Goal: Find specific page/section: Find specific page/section

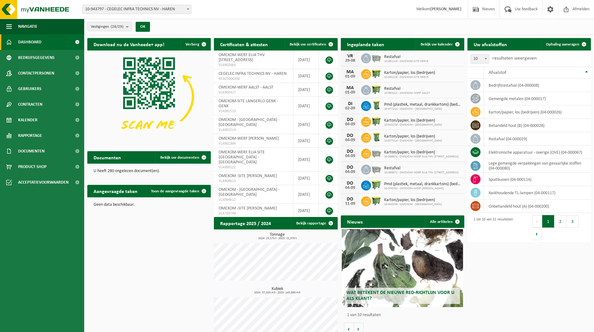
click at [115, 26] on count "(28/29)" at bounding box center [117, 27] width 13 height 4
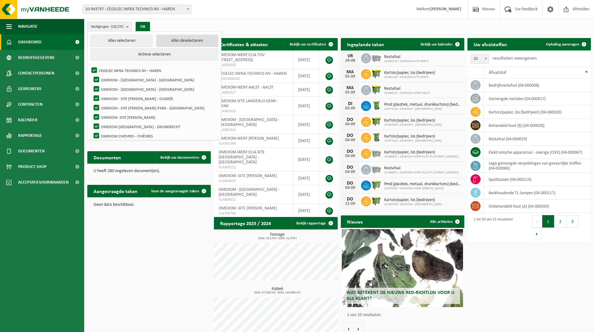
click at [159, 44] on button "Alles deselecteren" at bounding box center [187, 41] width 62 height 12
checkbox input "false"
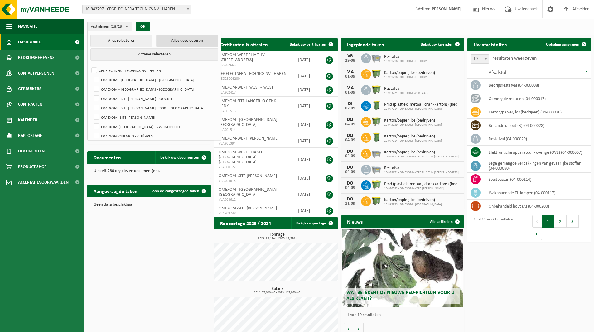
checkbox input "false"
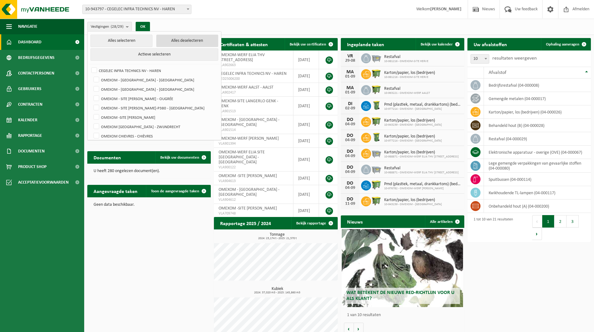
checkbox input "false"
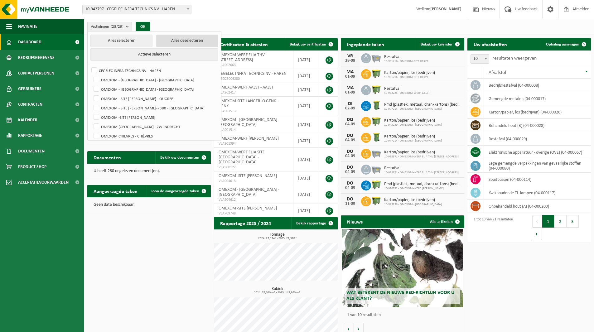
checkbox input "false"
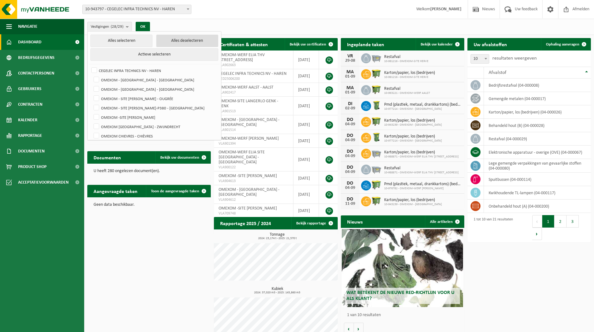
checkbox input "false"
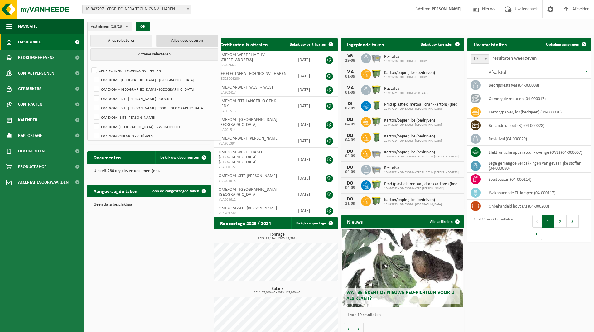
checkbox input "false"
click at [150, 75] on label "OMEXOM - [GEOGRAPHIC_DATA] - [GEOGRAPHIC_DATA]" at bounding box center [155, 79] width 126 height 9
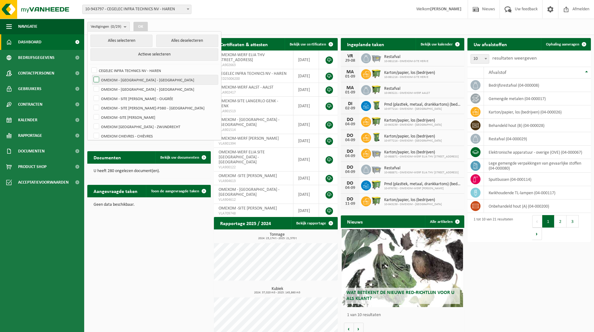
click at [91, 75] on input "OMEXOM - [GEOGRAPHIC_DATA] - [GEOGRAPHIC_DATA]" at bounding box center [91, 75] width 0 height 0
checkbox input "true"
click at [148, 27] on button "OK" at bounding box center [140, 27] width 14 height 10
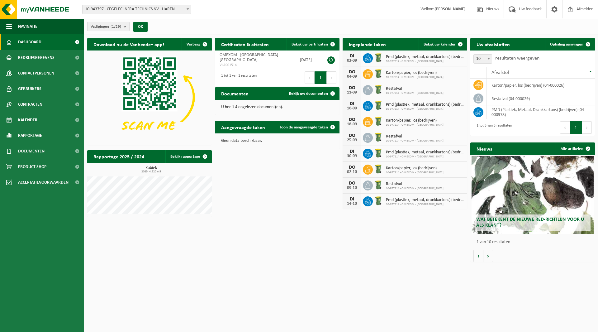
click at [114, 26] on count "(1/29)" at bounding box center [116, 27] width 11 height 4
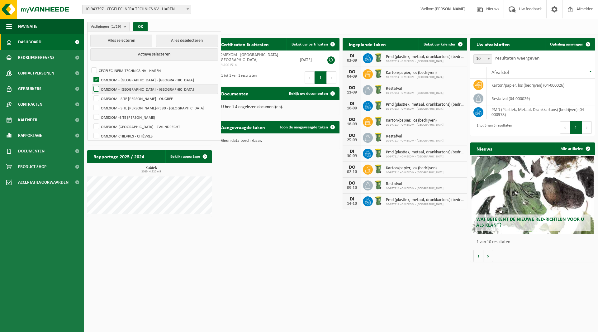
click at [131, 92] on label "OMEXOM - [GEOGRAPHIC_DATA] - [GEOGRAPHIC_DATA]" at bounding box center [155, 88] width 126 height 9
click at [91, 84] on input "OMEXOM - [GEOGRAPHIC_DATA] - [GEOGRAPHIC_DATA]" at bounding box center [91, 84] width 0 height 0
checkbox input "true"
click at [131, 80] on label "OMEXOM - [GEOGRAPHIC_DATA] - [GEOGRAPHIC_DATA]" at bounding box center [155, 79] width 126 height 9
click at [91, 75] on input "OMEXOM - [GEOGRAPHIC_DATA] - [GEOGRAPHIC_DATA]" at bounding box center [91, 75] width 0 height 0
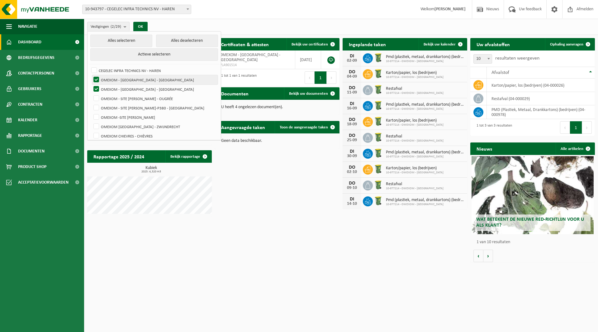
checkbox input "false"
click at [146, 25] on button "OK" at bounding box center [140, 27] width 14 height 10
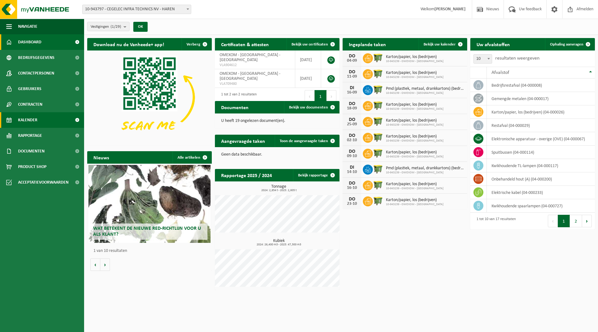
click at [56, 114] on link "Kalender" at bounding box center [42, 120] width 84 height 16
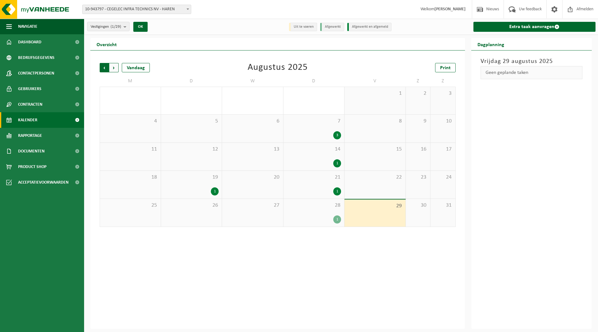
click at [118, 70] on span "Volgende" at bounding box center [113, 67] width 9 height 9
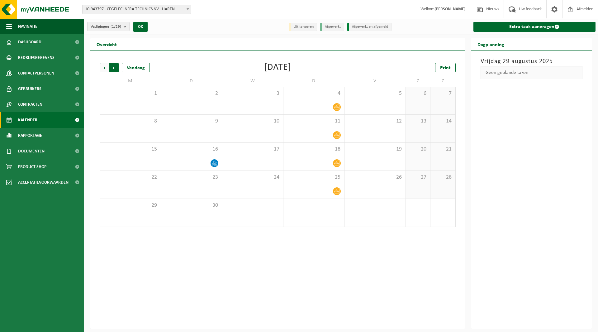
click at [108, 69] on span "Vorige" at bounding box center [104, 67] width 9 height 9
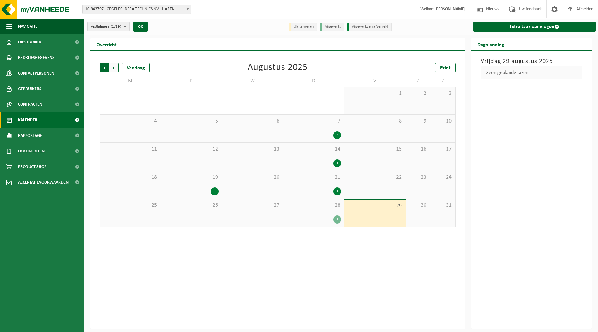
click at [115, 69] on span "Volgende" at bounding box center [113, 67] width 9 height 9
